Goal: Transaction & Acquisition: Purchase product/service

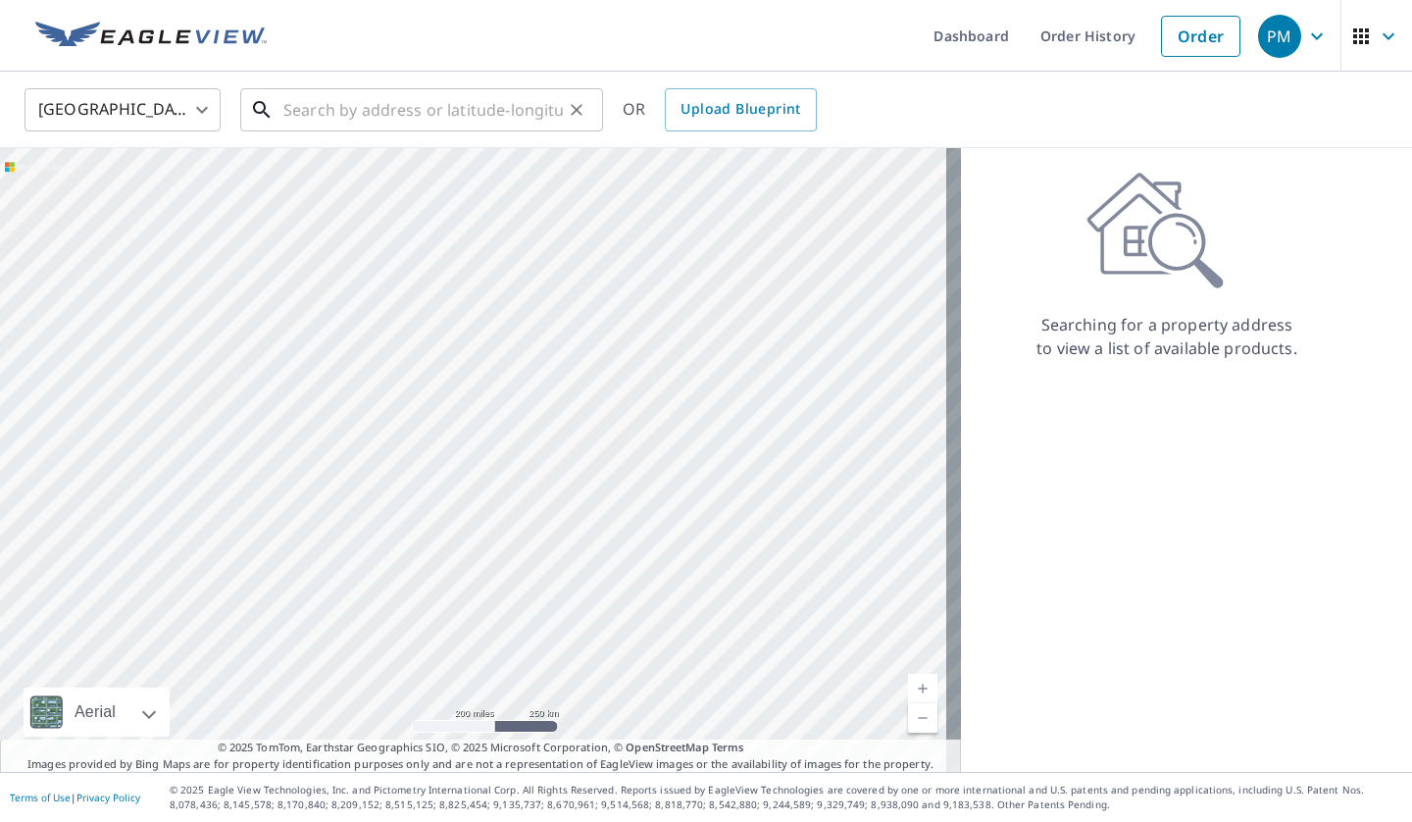
click at [432, 110] on input "text" at bounding box center [423, 109] width 280 height 55
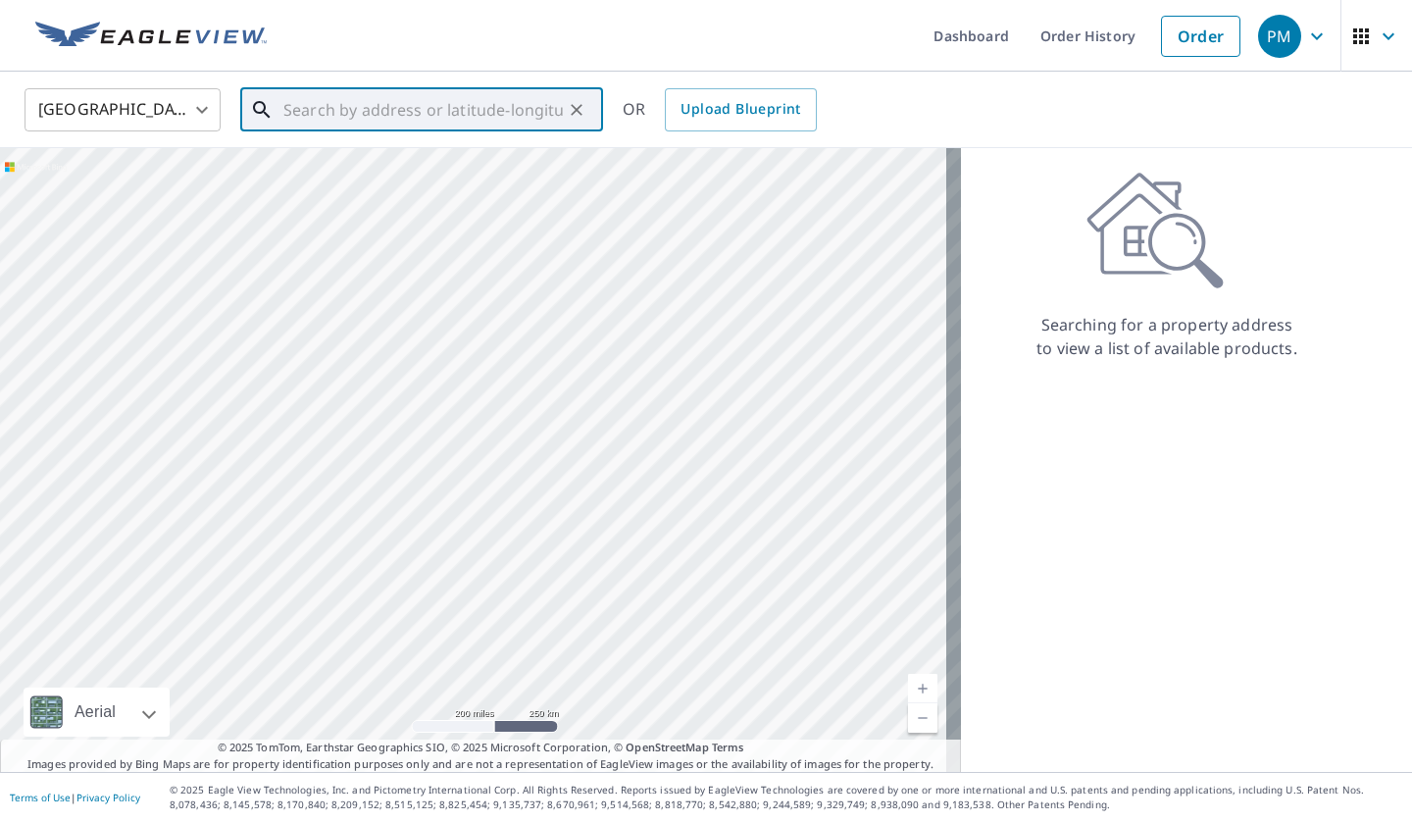
paste input "[STREET_ADDRESS][US_STATE]"
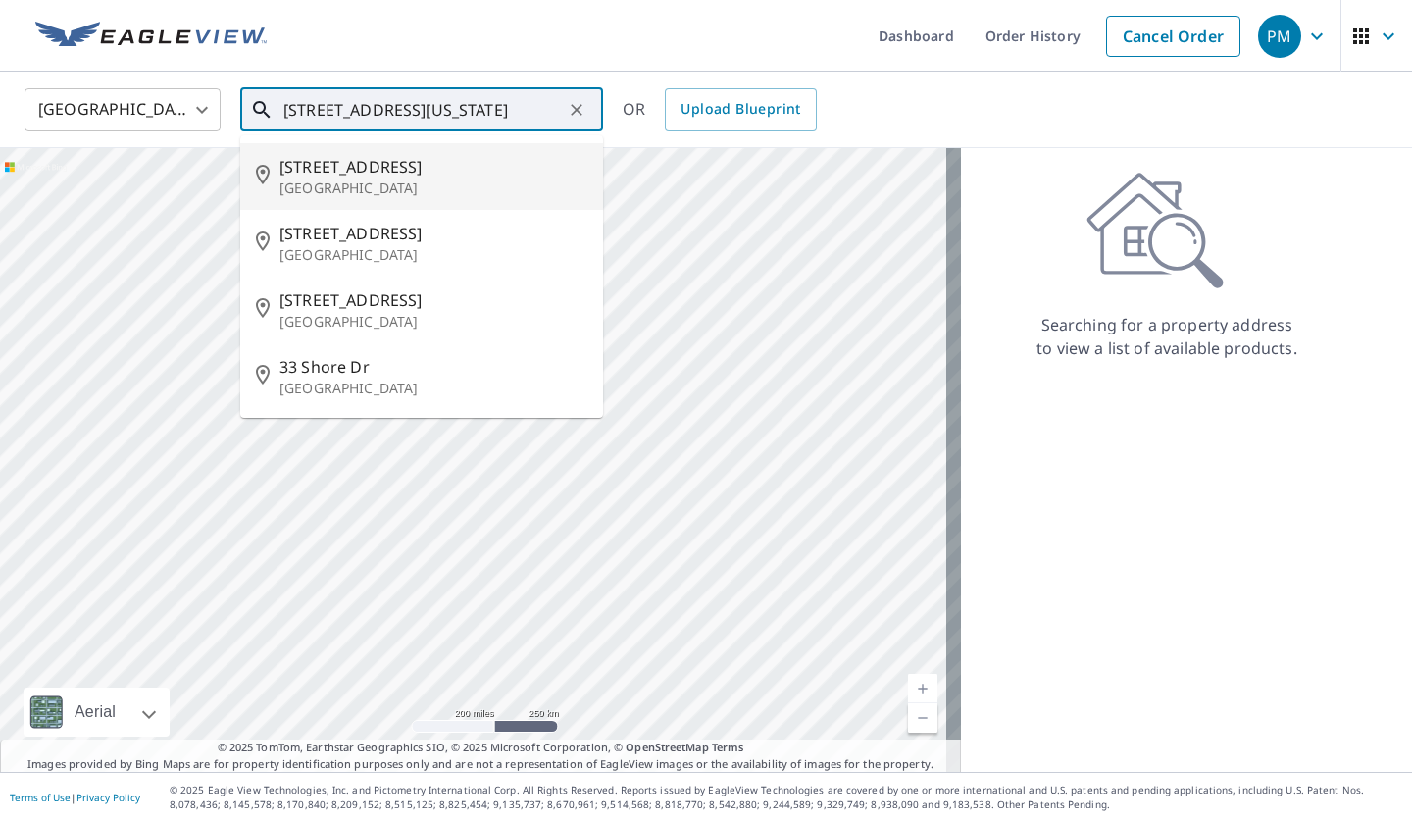
click at [408, 104] on input "[STREET_ADDRESS][US_STATE]" at bounding box center [423, 109] width 280 height 55
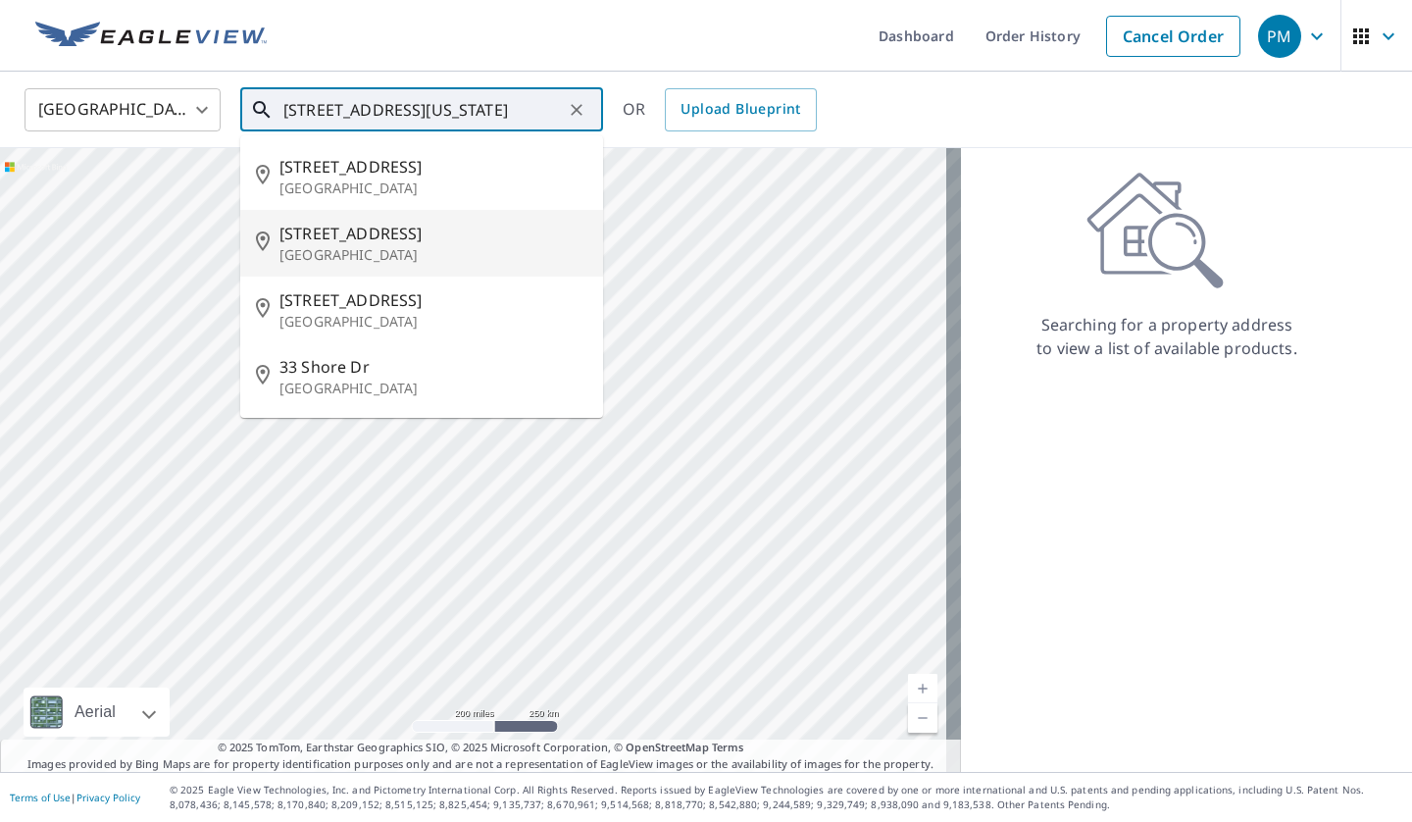
click at [344, 227] on span "[STREET_ADDRESS]" at bounding box center [434, 234] width 308 height 24
type input "[STREET_ADDRESS]"
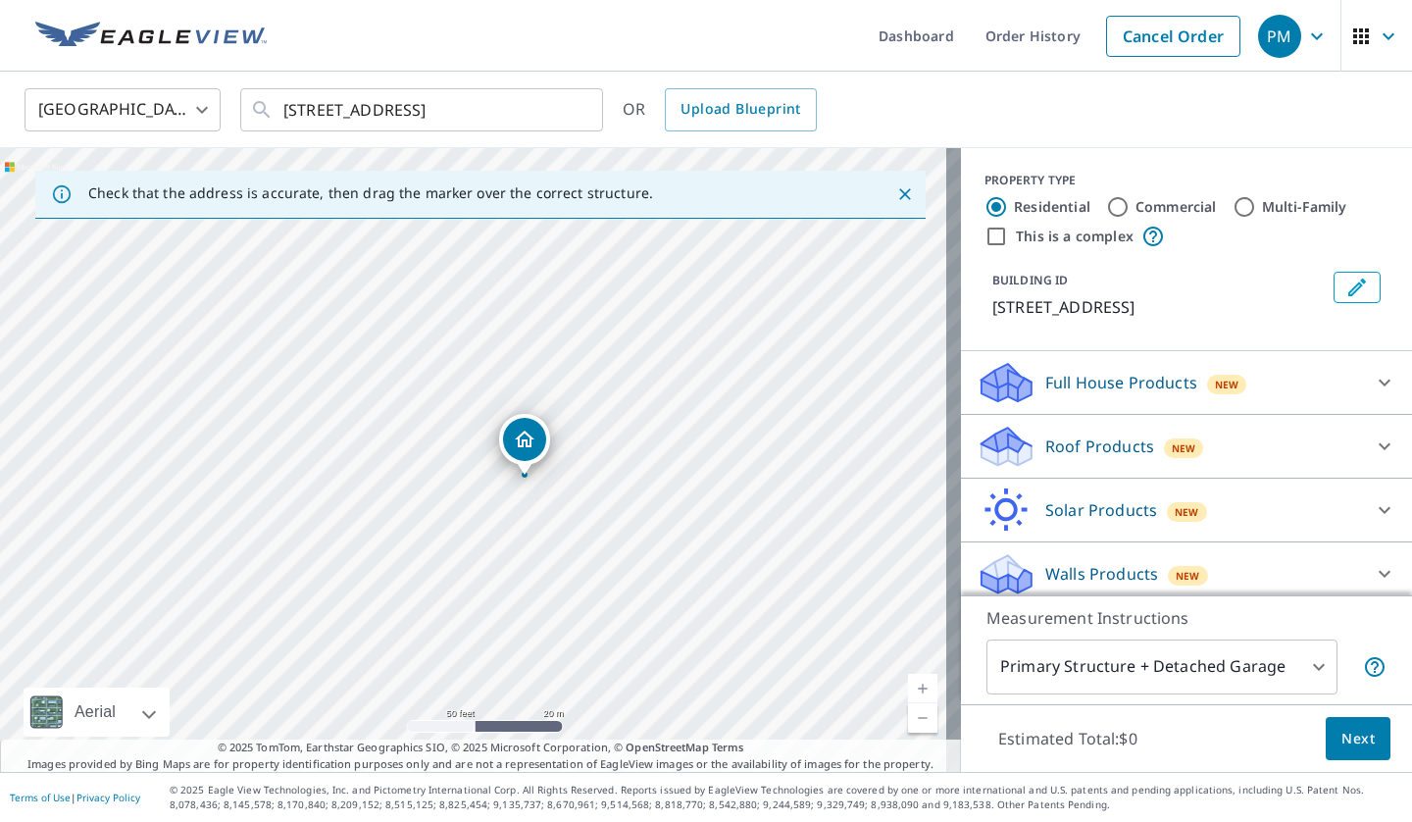
click at [1027, 510] on div "Solar Products New" at bounding box center [1169, 510] width 384 height 46
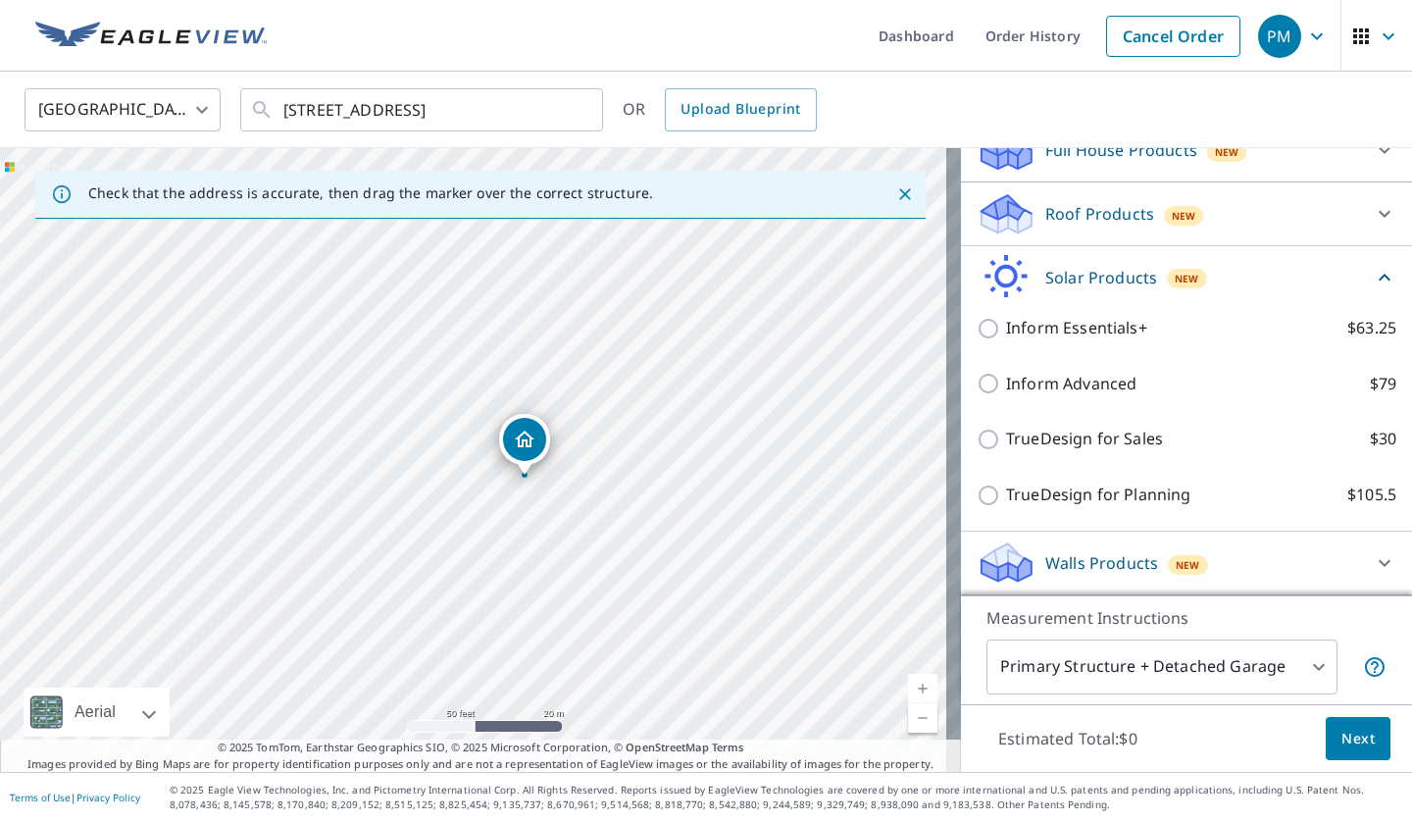
scroll to position [234, 0]
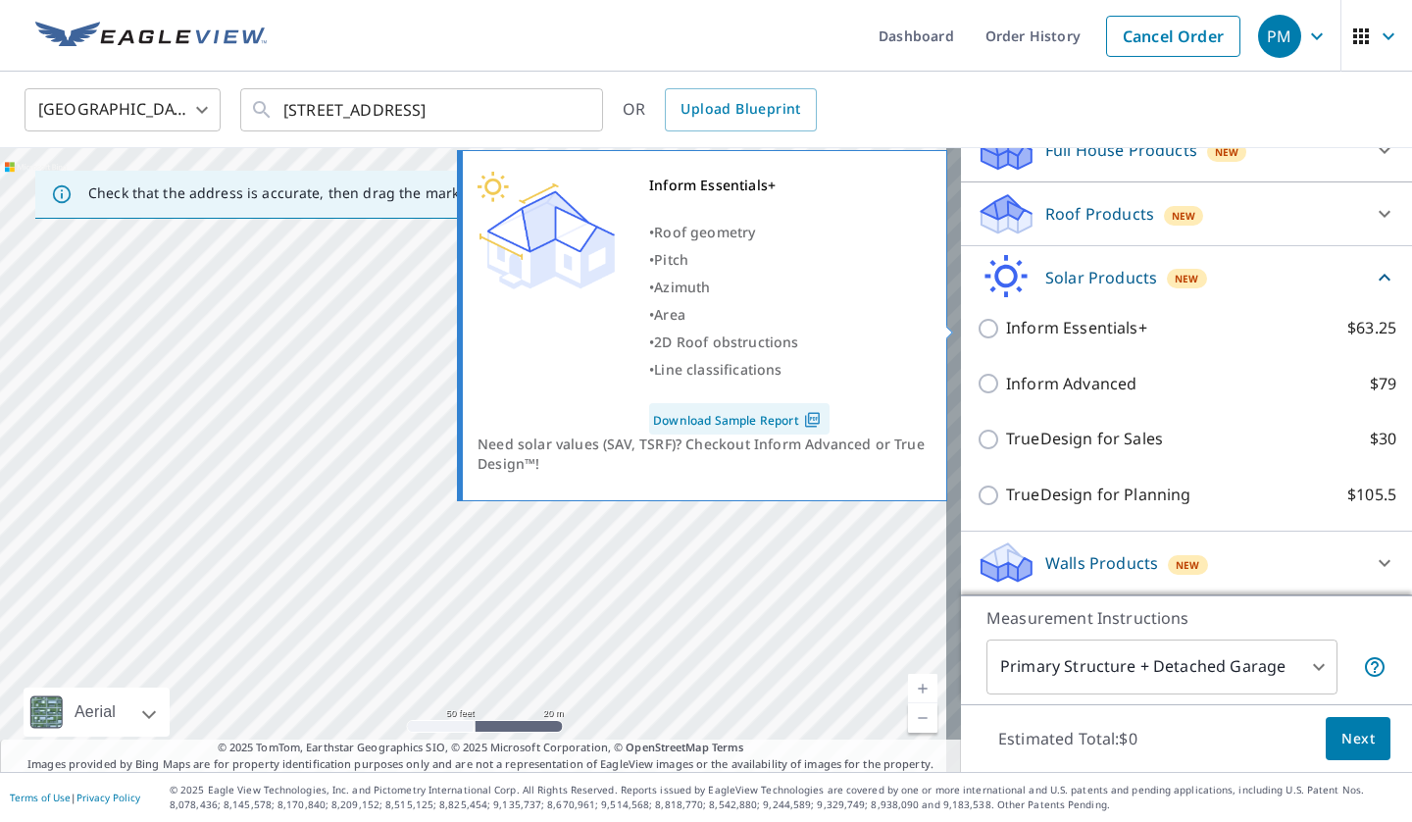
click at [977, 322] on input "Inform Essentials+ $63.25" at bounding box center [991, 329] width 29 height 24
checkbox input "true"
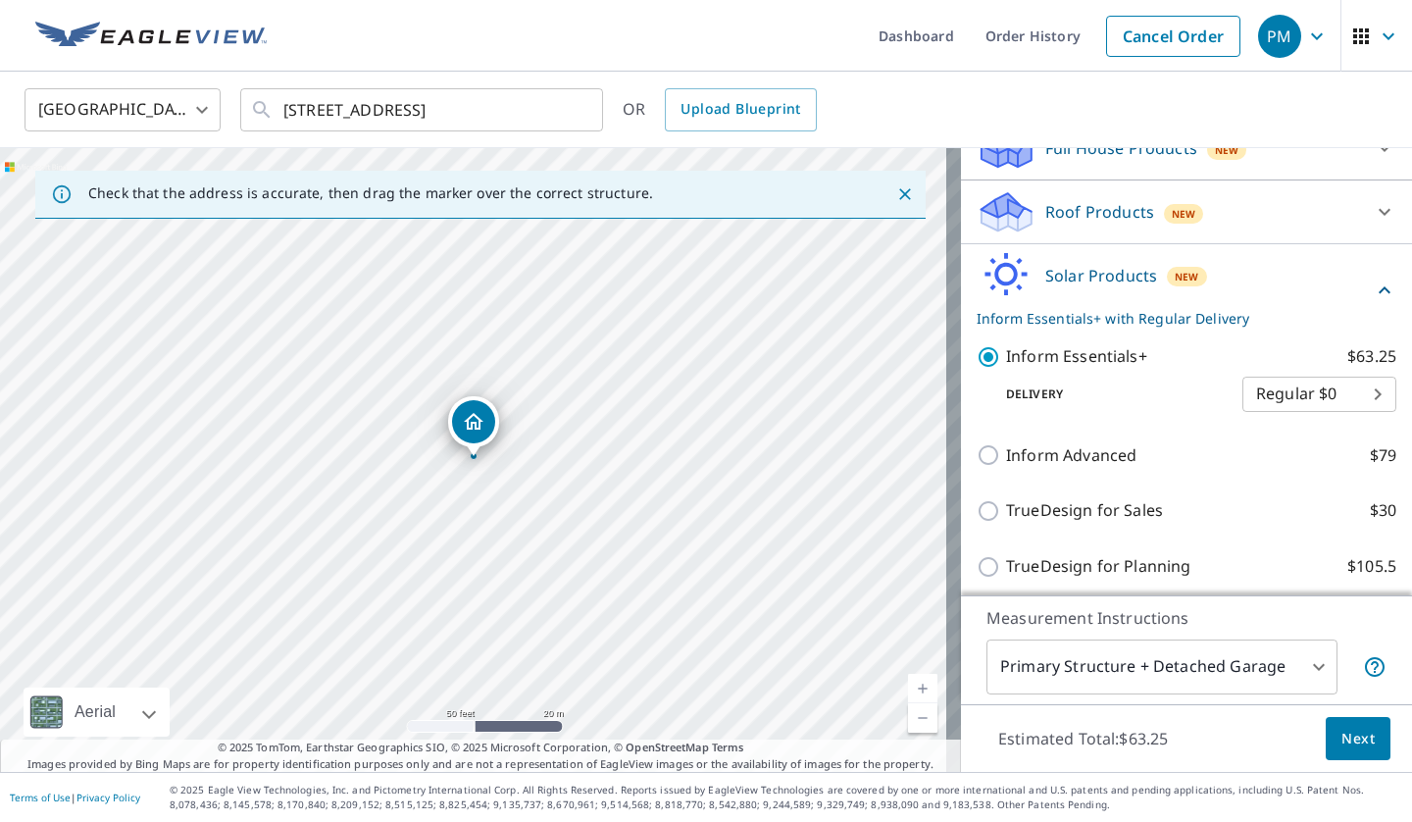
click at [1347, 739] on span "Next" at bounding box center [1358, 739] width 33 height 25
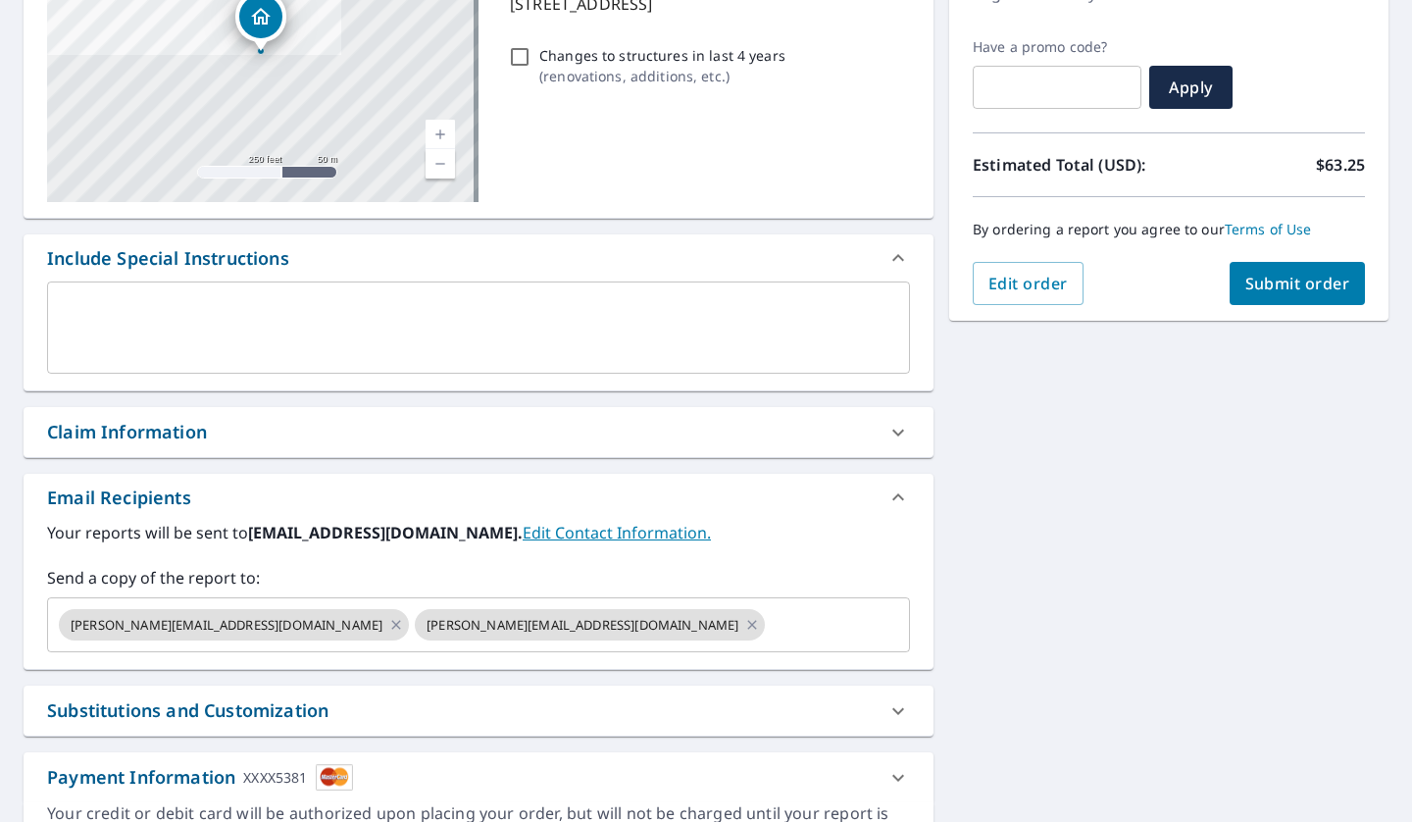
scroll to position [392, 0]
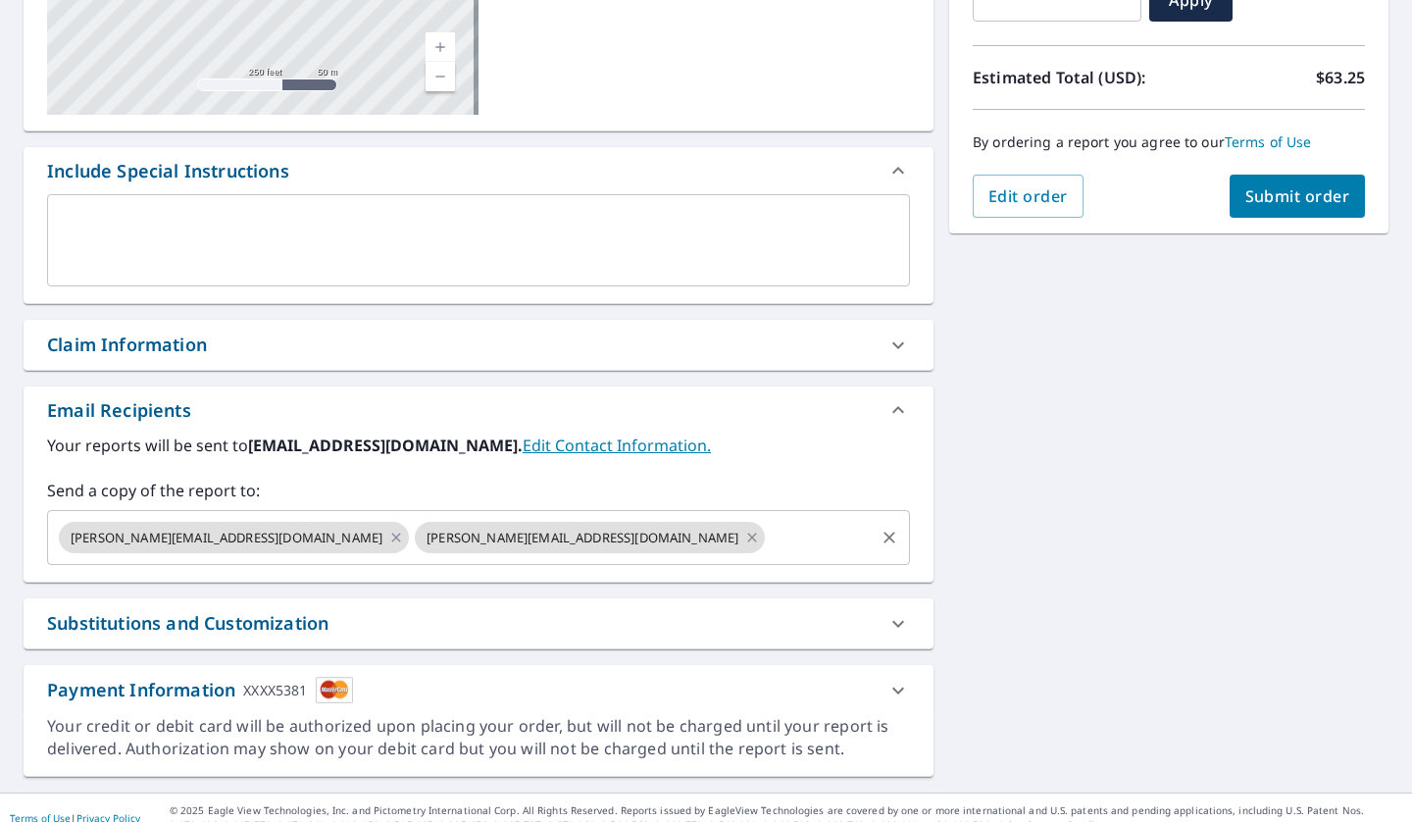
click at [744, 540] on icon at bounding box center [752, 538] width 16 height 22
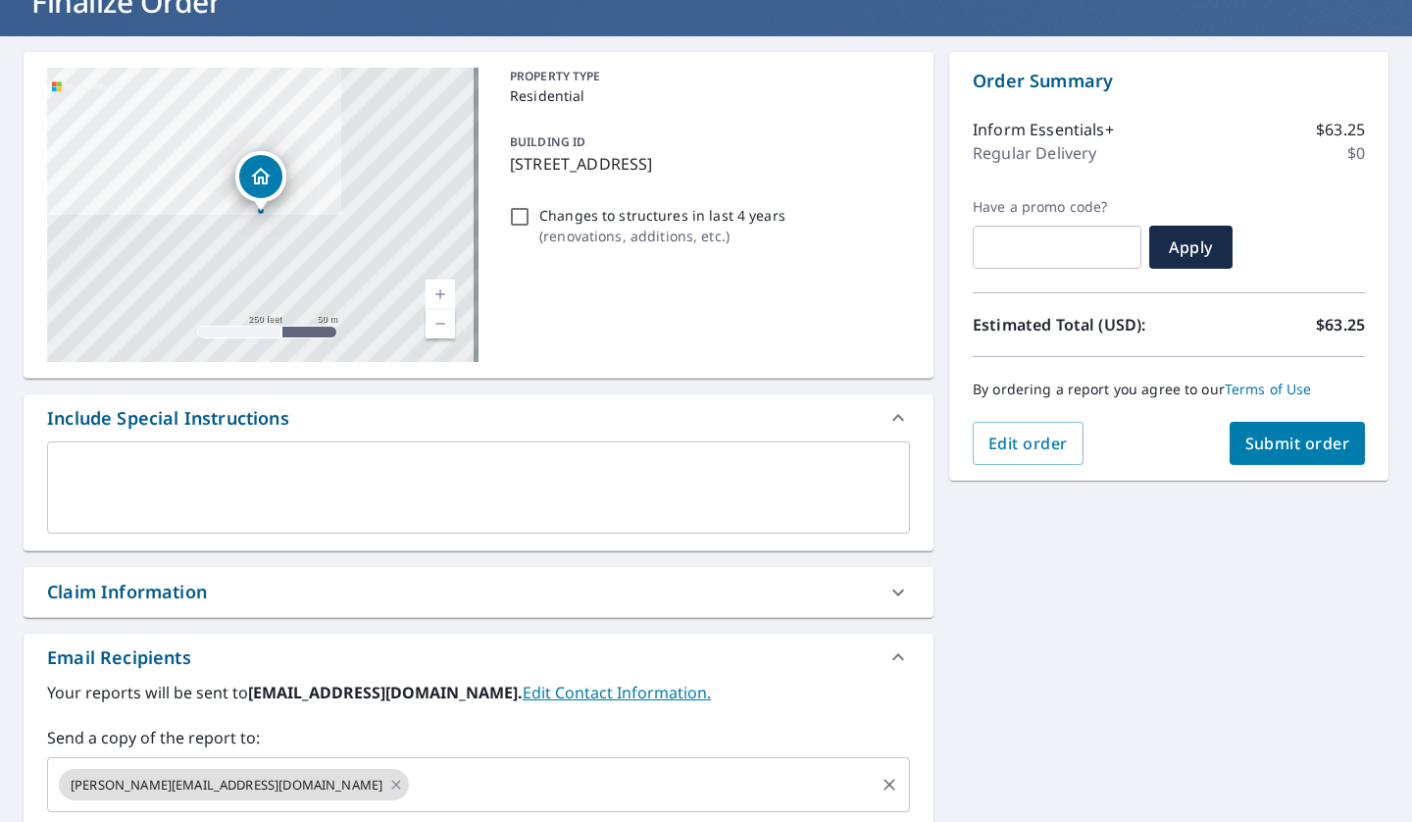
scroll to position [21, 0]
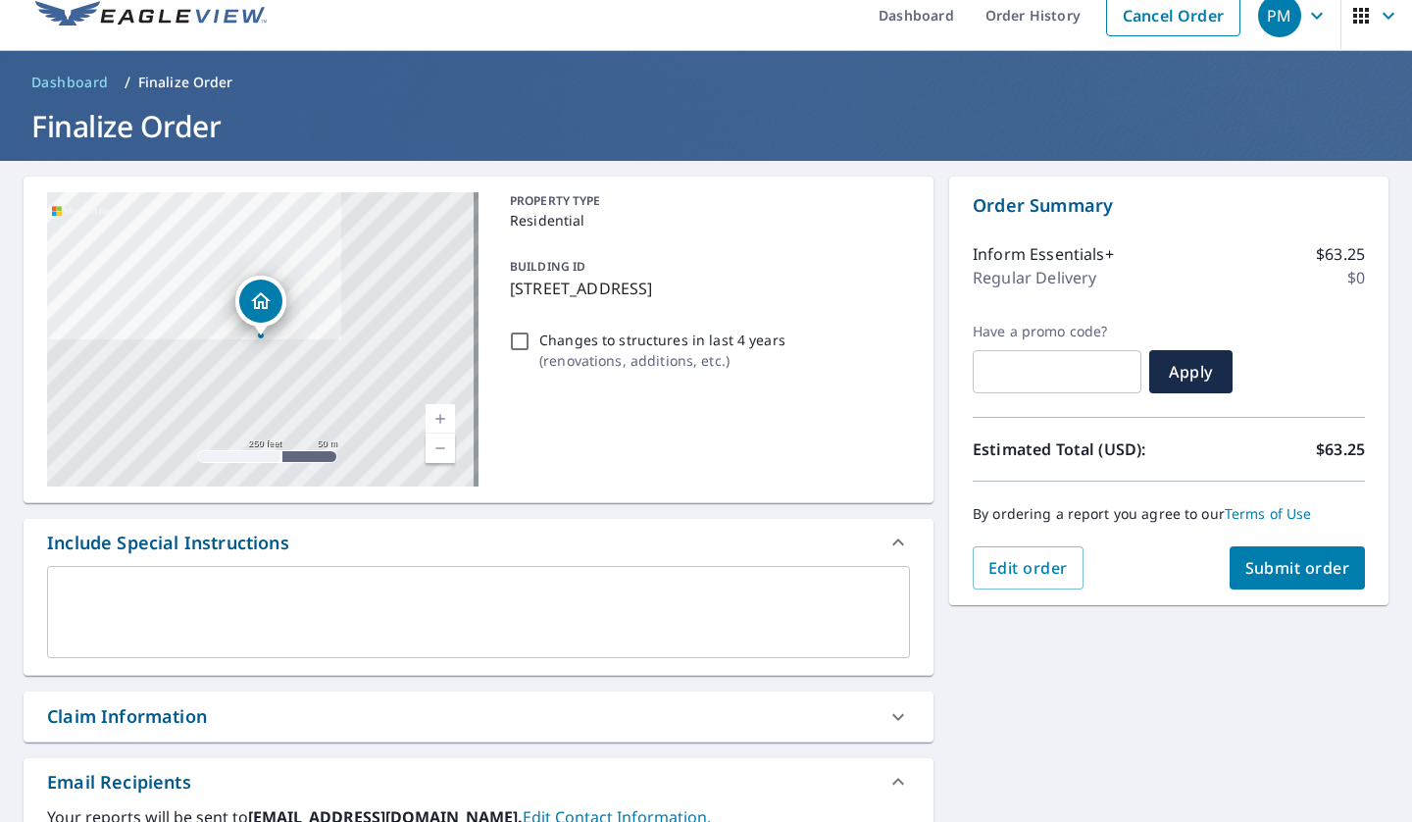
click at [1295, 566] on span "Submit order" at bounding box center [1298, 568] width 105 height 22
checkbox input "true"
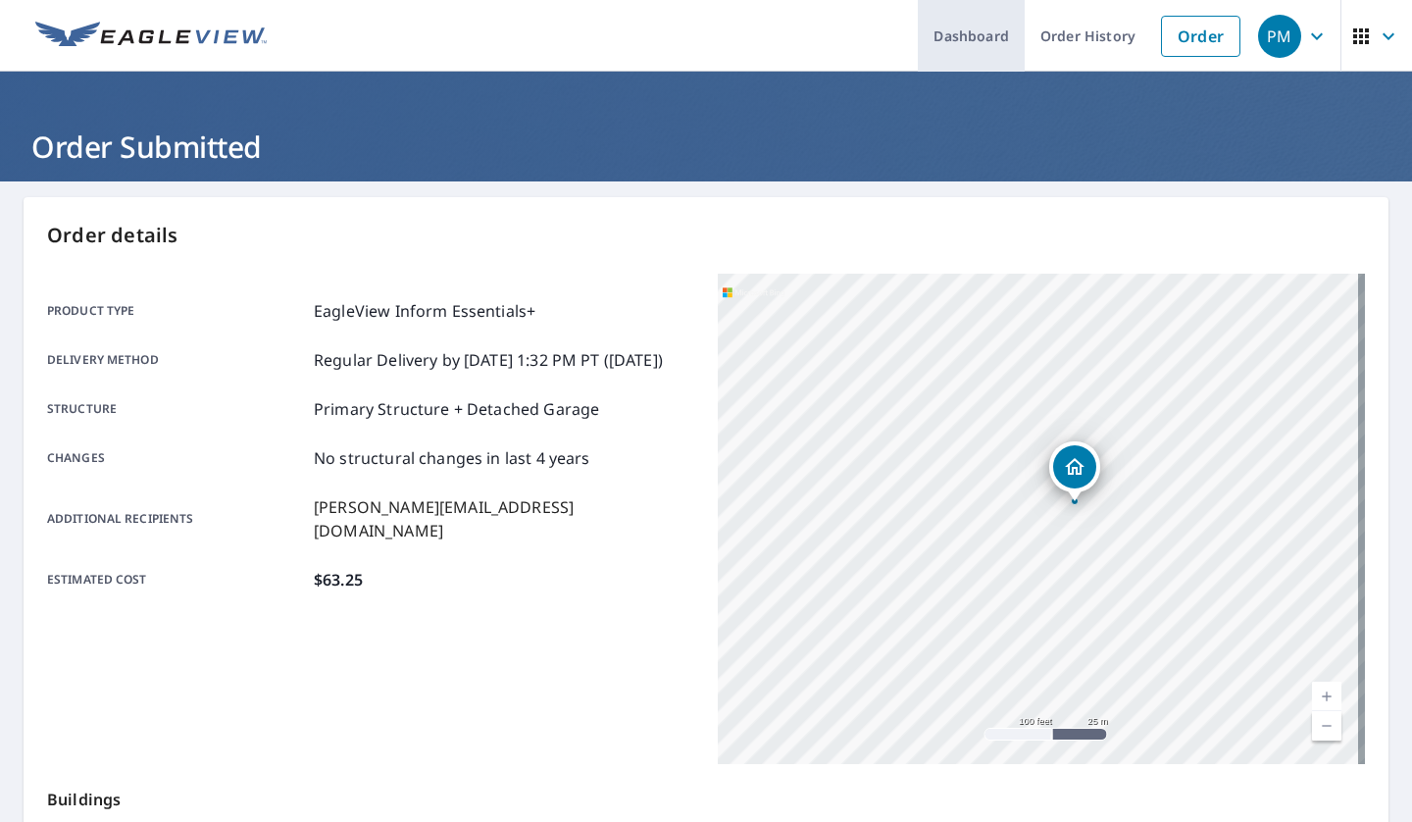
click at [981, 38] on link "Dashboard" at bounding box center [971, 36] width 107 height 72
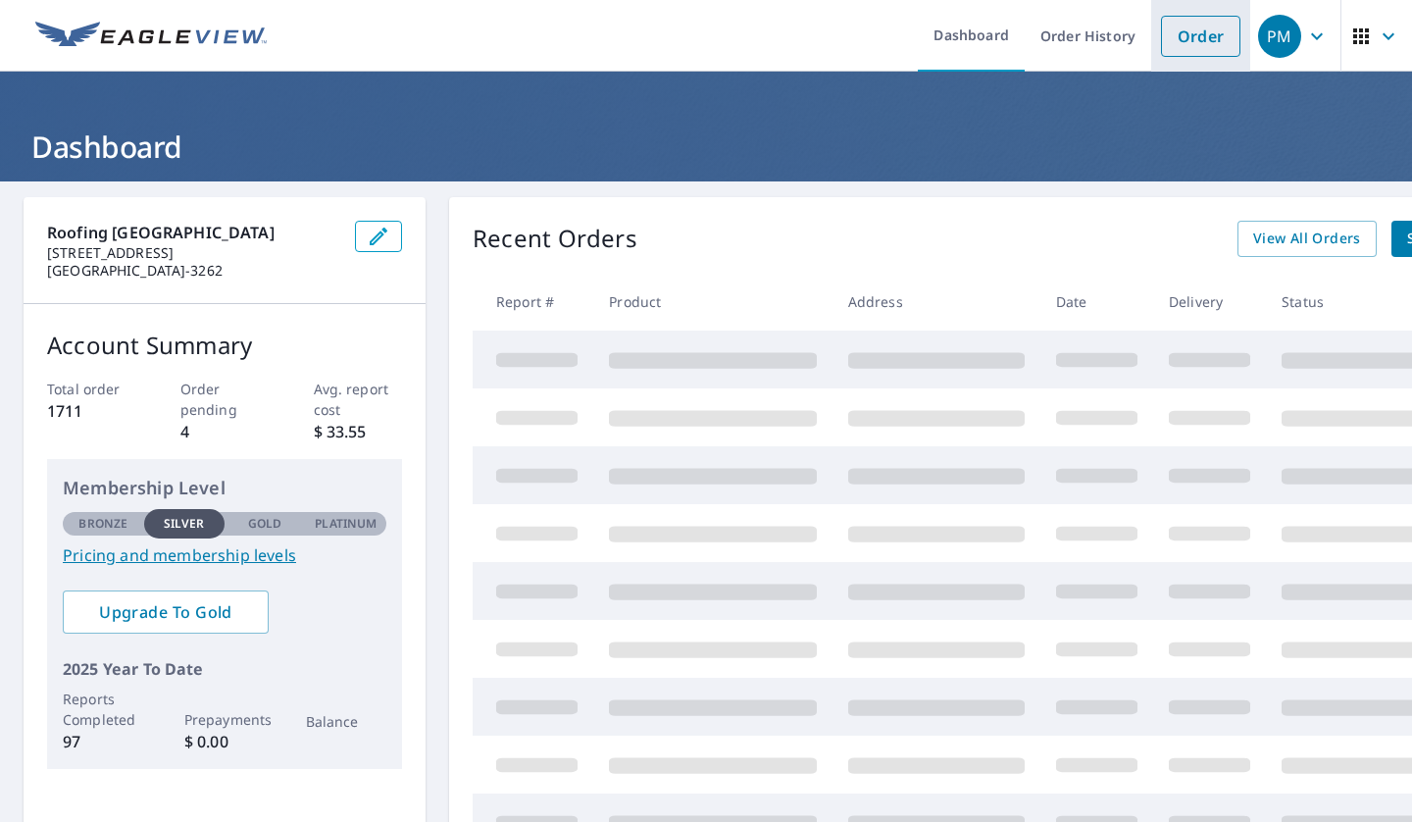
click at [1189, 32] on link "Order" at bounding box center [1200, 36] width 79 height 41
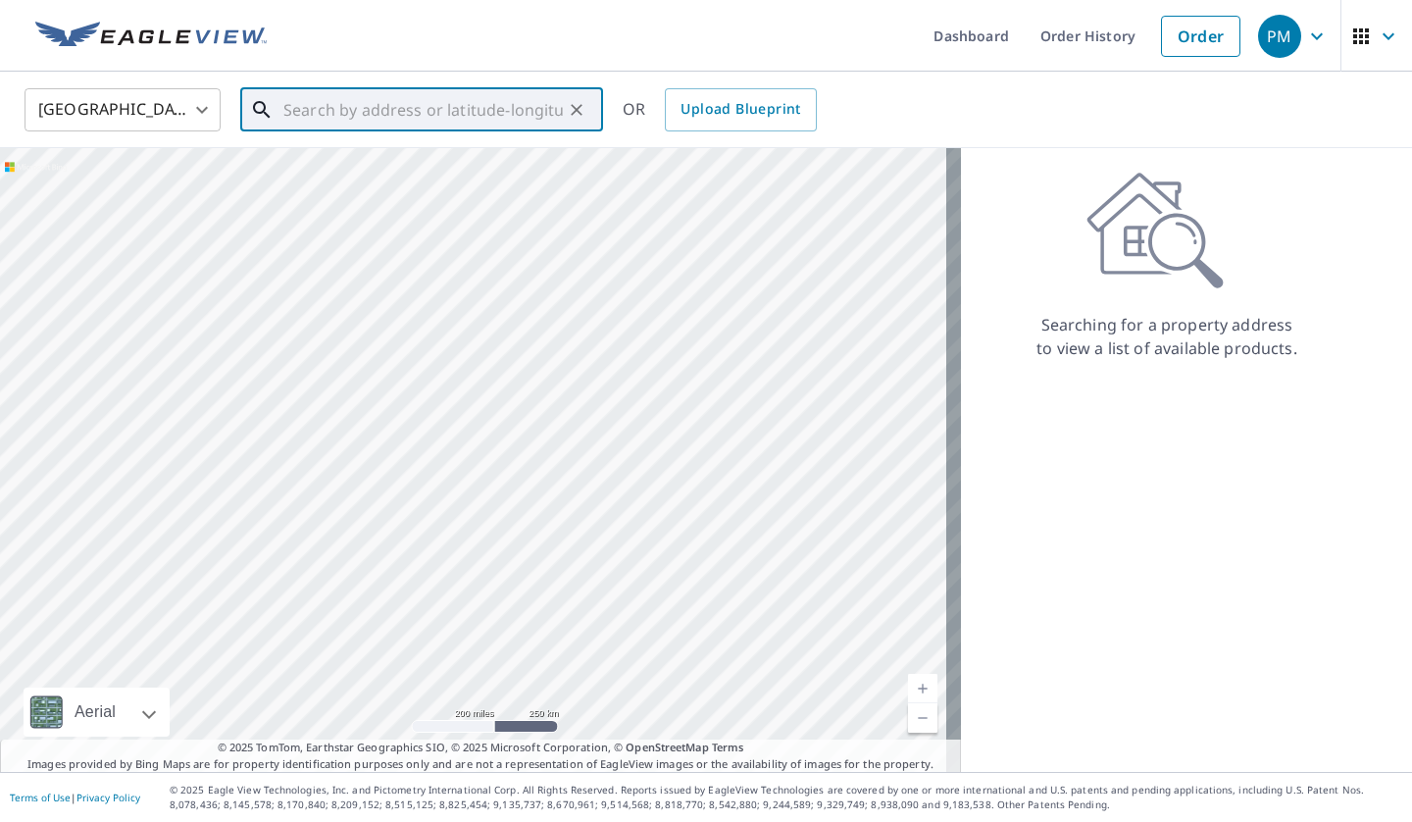
paste input "[STREET_ADDRESS]"
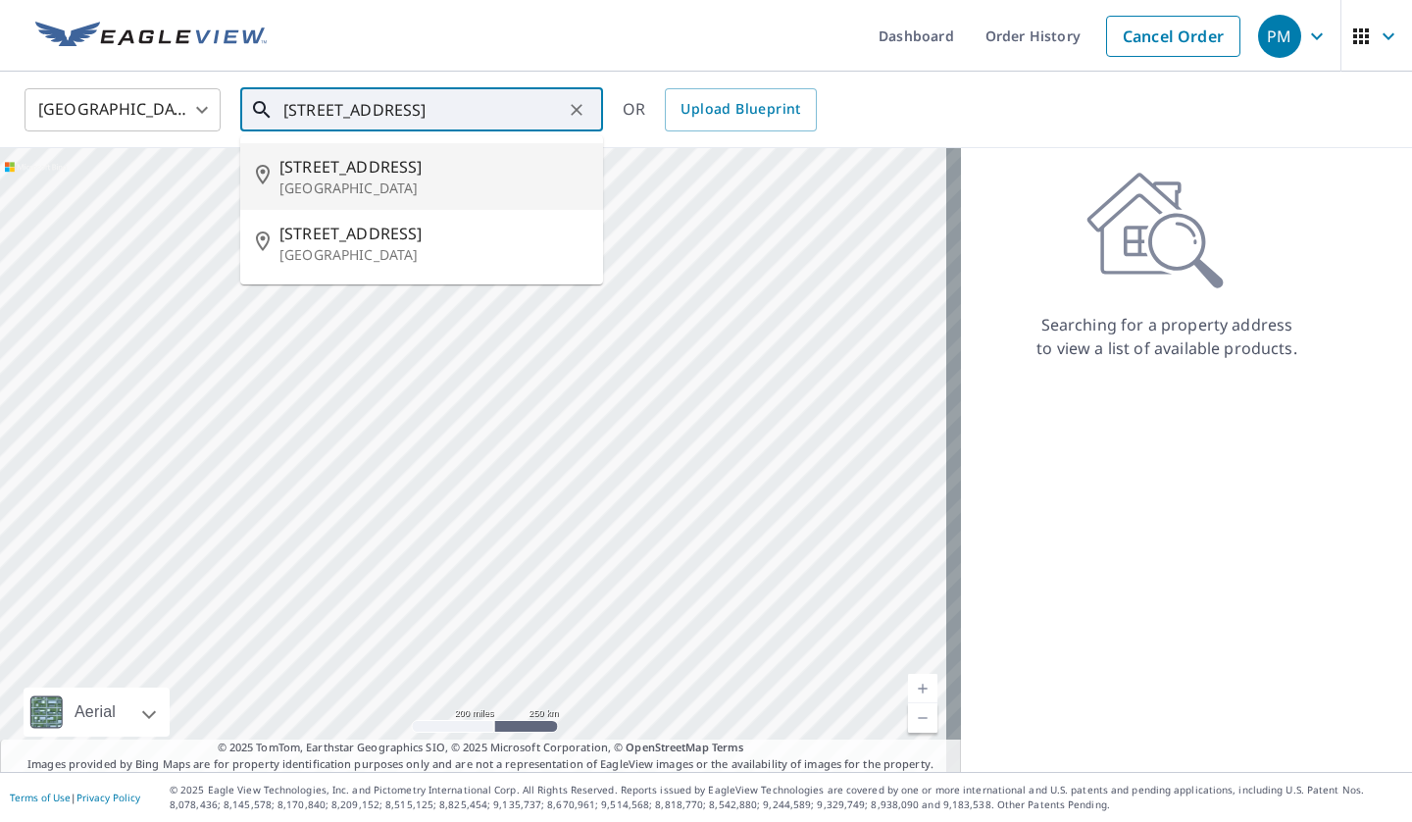
click at [360, 179] on p "[GEOGRAPHIC_DATA]" at bounding box center [434, 189] width 308 height 20
type input "[STREET_ADDRESS]"
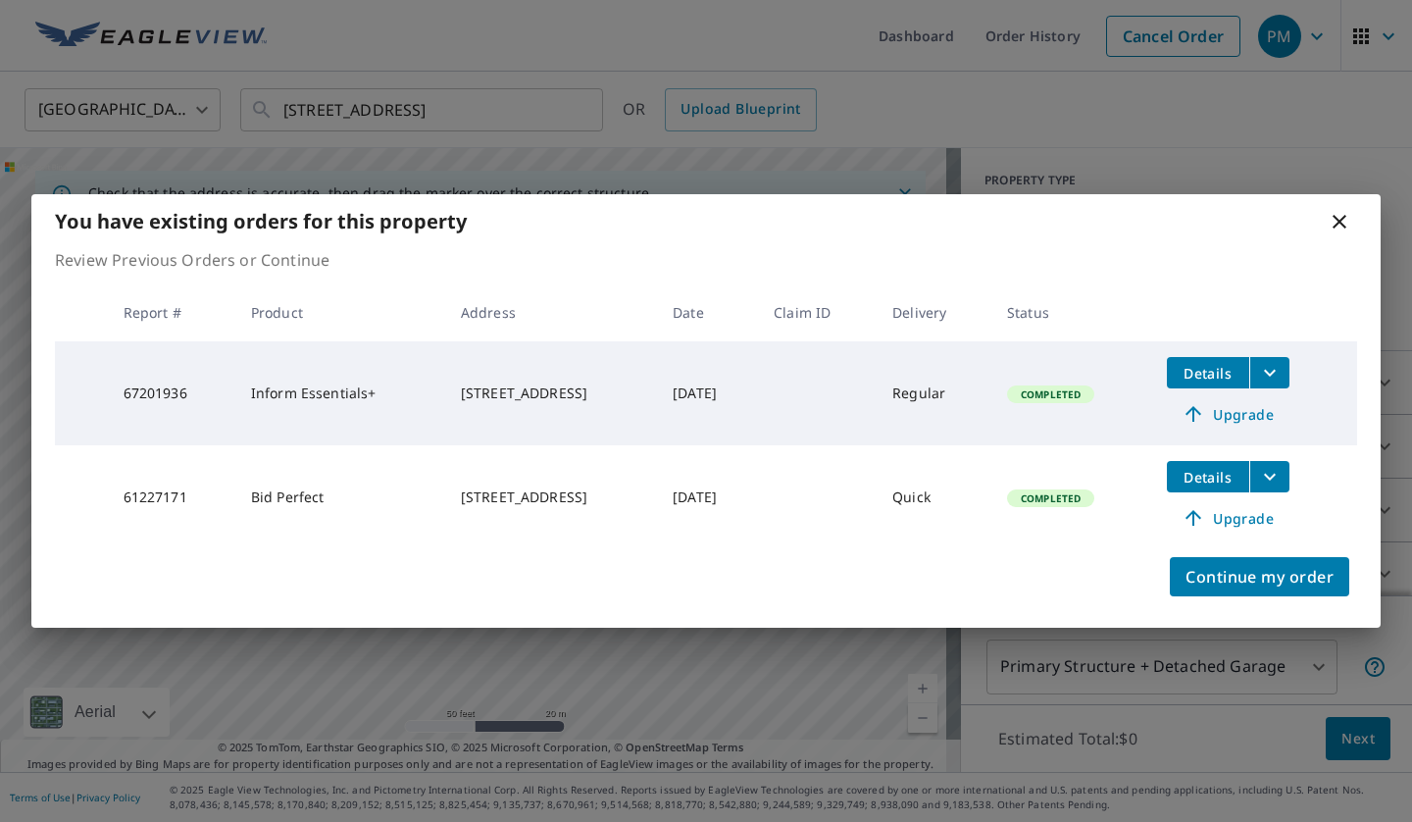
click at [1342, 228] on icon at bounding box center [1340, 222] width 24 height 24
